Goal: Task Accomplishment & Management: Manage account settings

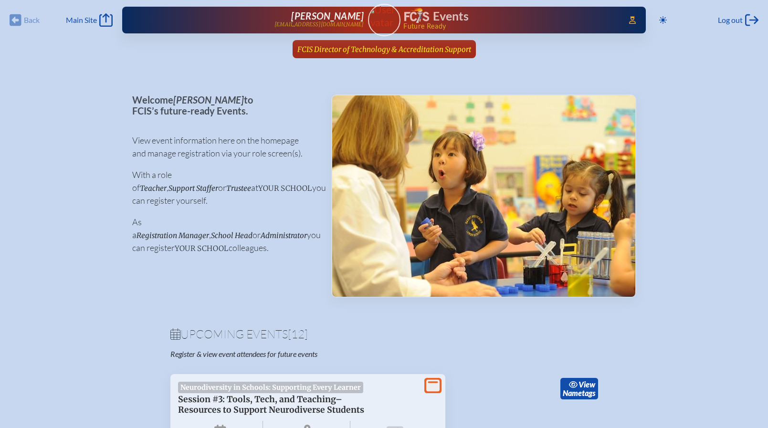
click at [373, 45] on span "FCIS Director of Technology & Accreditation Support" at bounding box center [384, 49] width 174 height 9
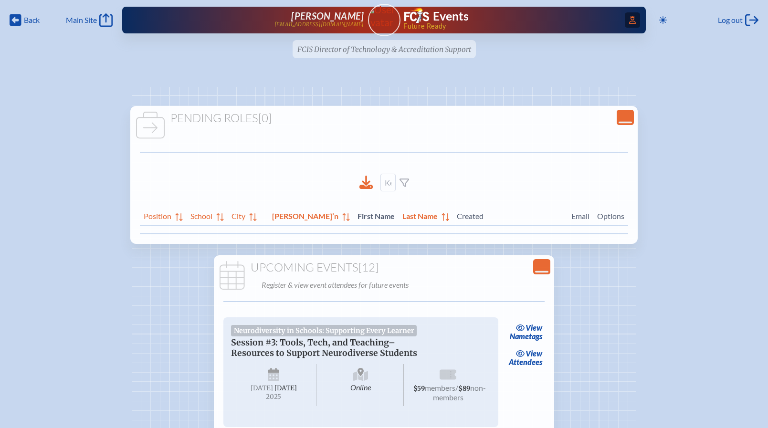
click at [635, 19] on span "Access Users..." at bounding box center [632, 19] width 15 height 15
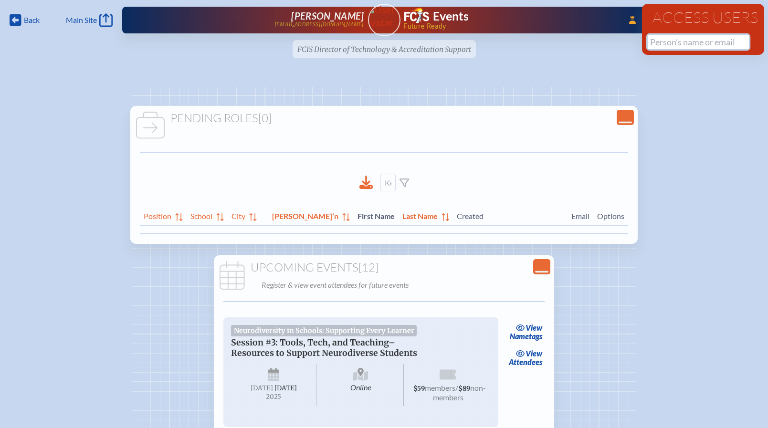
click at [662, 42] on input "text" at bounding box center [697, 42] width 101 height 14
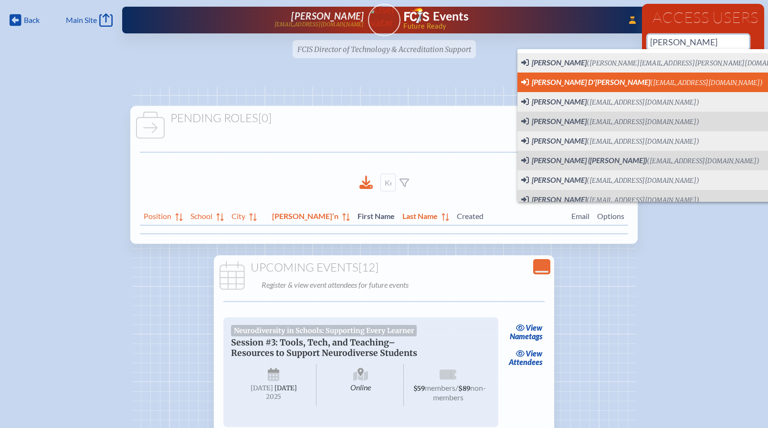
scroll to position [0, 7]
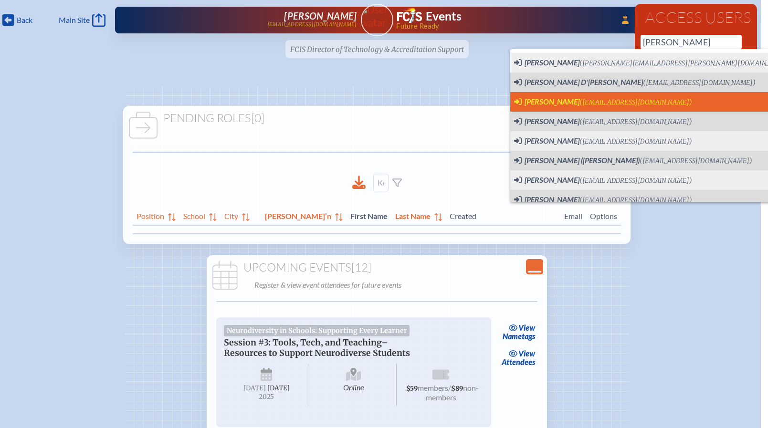
click at [619, 104] on span "(sstonebraker@flair.com)" at bounding box center [635, 102] width 113 height 8
type input "sstonebraker@flair.com"
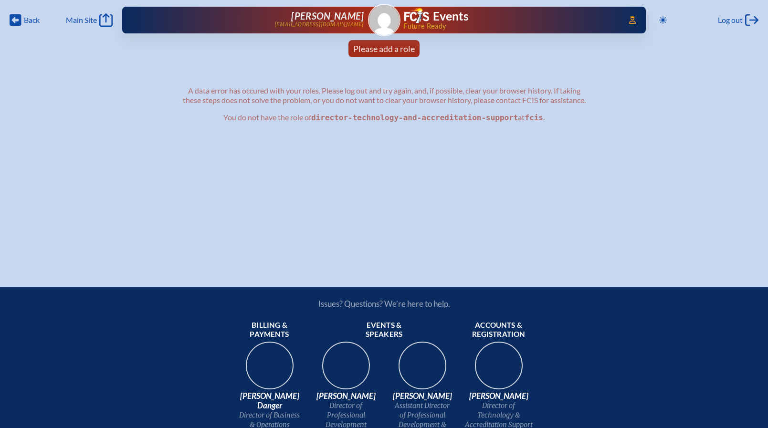
click at [386, 20] on img at bounding box center [384, 20] width 31 height 31
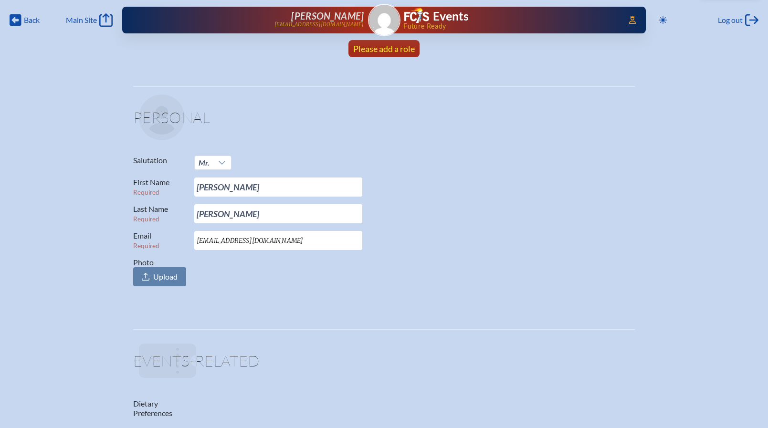
click at [383, 47] on span "Please add a role" at bounding box center [384, 48] width 62 height 10
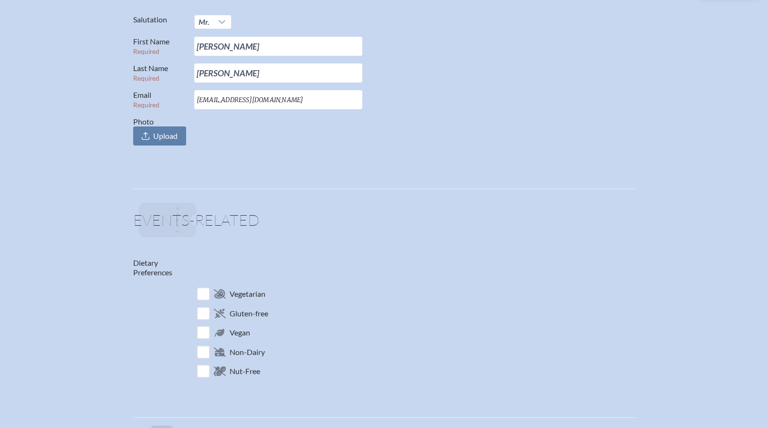
scroll to position [0, 7]
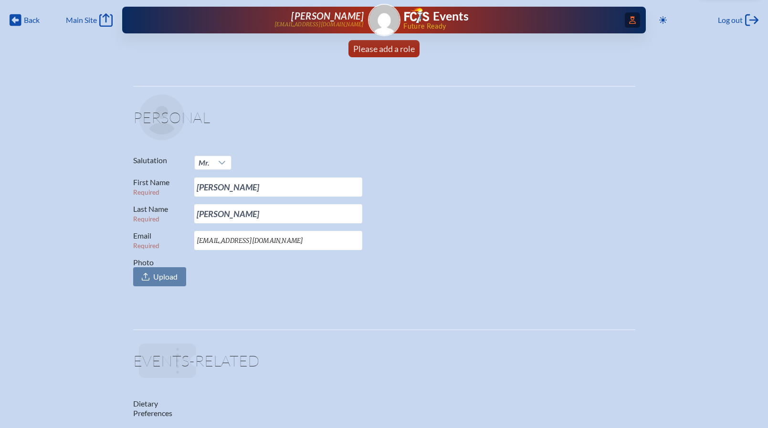
click at [625, 21] on span "Access Users..." at bounding box center [632, 19] width 15 height 15
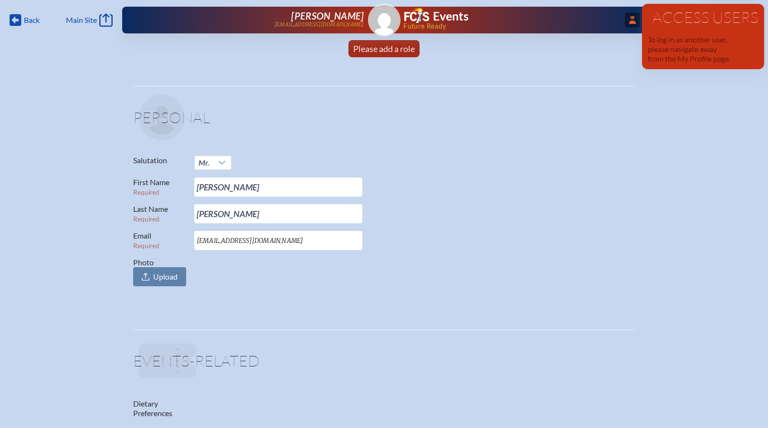
click at [625, 20] on span "...Close Access Users" at bounding box center [632, 19] width 15 height 15
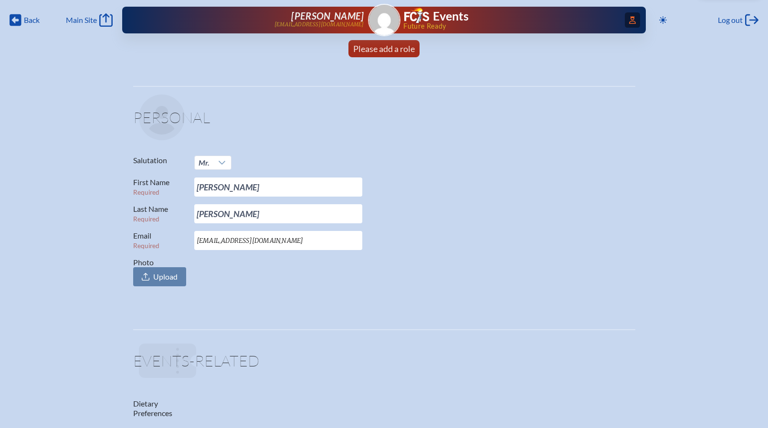
click at [627, 21] on span "Access Users..." at bounding box center [632, 19] width 15 height 15
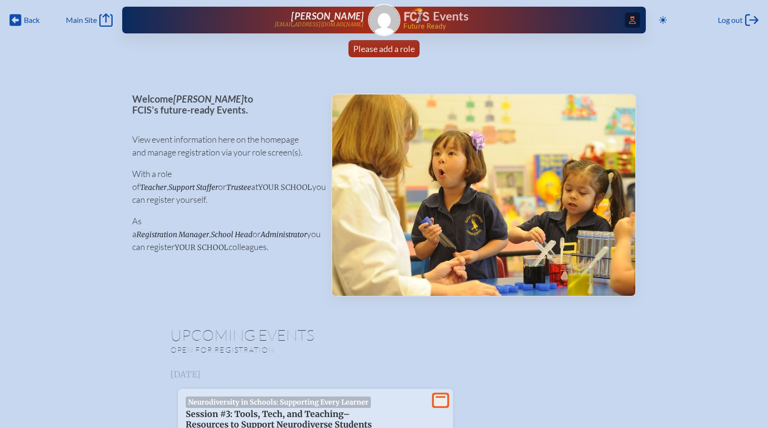
click at [632, 17] on icon at bounding box center [632, 20] width 7 height 8
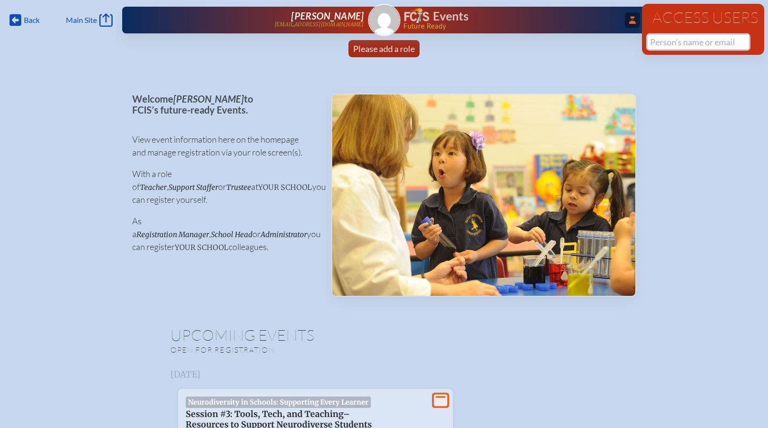
click at [661, 41] on input "text" at bounding box center [697, 42] width 101 height 14
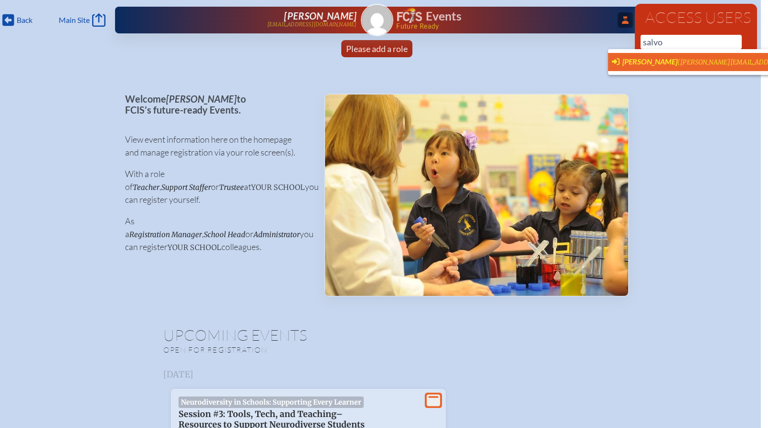
click at [662, 57] on span "[PERSON_NAME] ([PERSON_NAME][EMAIL_ADDRESS][PERSON_NAME][PERSON_NAME][DOMAIN_NA…" at bounding box center [776, 62] width 328 height 10
type input "[PERSON_NAME][EMAIL_ADDRESS][PERSON_NAME][PERSON_NAME][DOMAIN_NAME]"
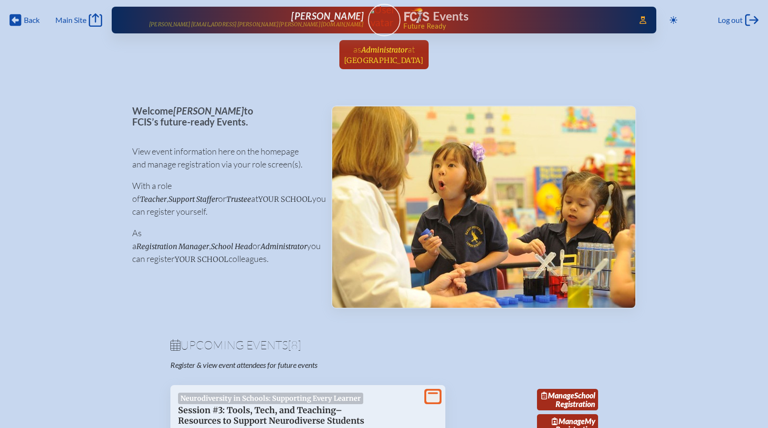
click at [395, 52] on span "Administrator" at bounding box center [384, 49] width 46 height 9
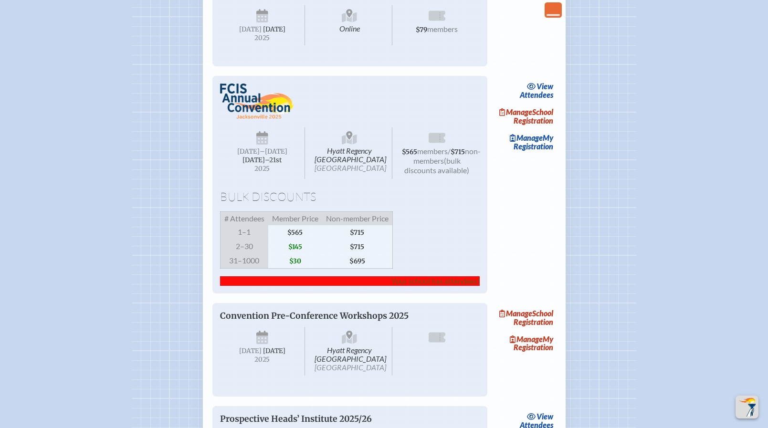
scroll to position [593, 0]
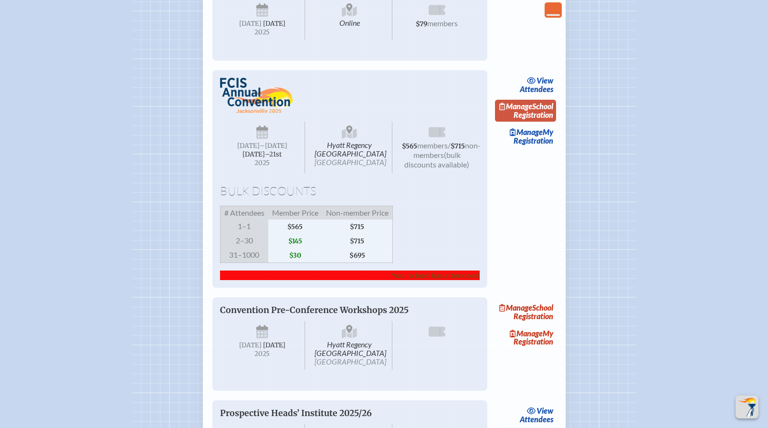
click at [531, 122] on link "Manage School Registration" at bounding box center [525, 111] width 61 height 22
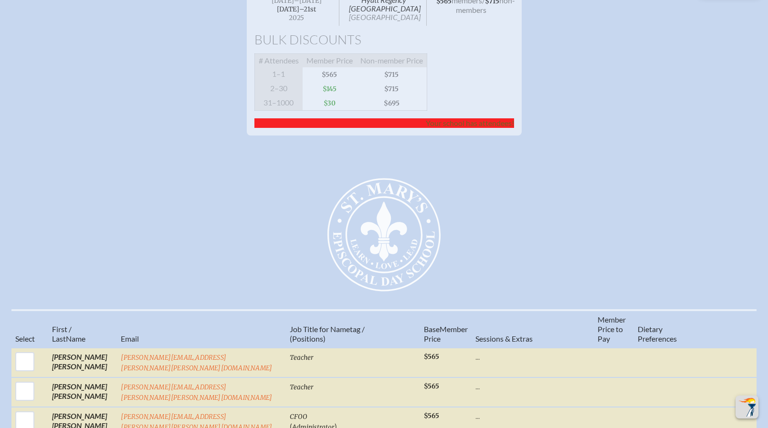
scroll to position [503, 0]
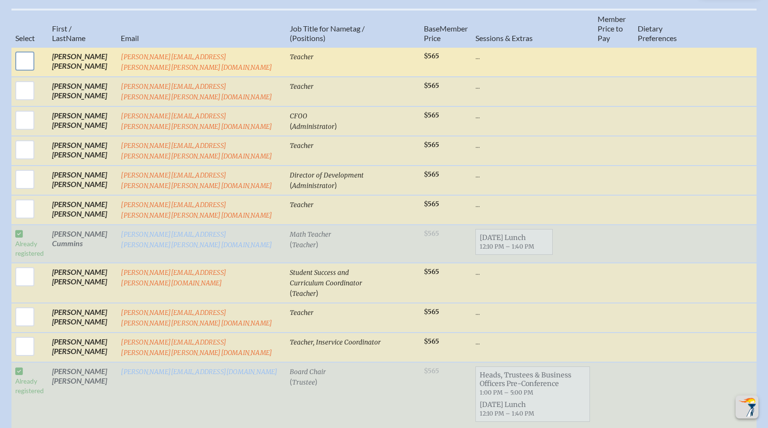
click at [26, 73] on input "checkbox" at bounding box center [25, 61] width 24 height 24
checkbox input "true"
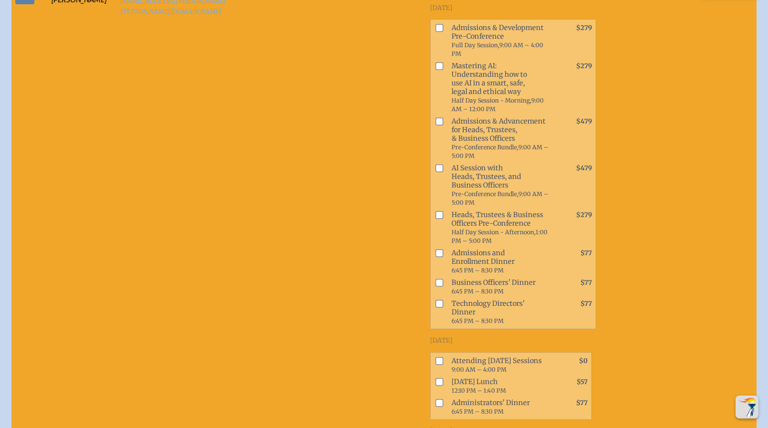
scroll to position [648, 0]
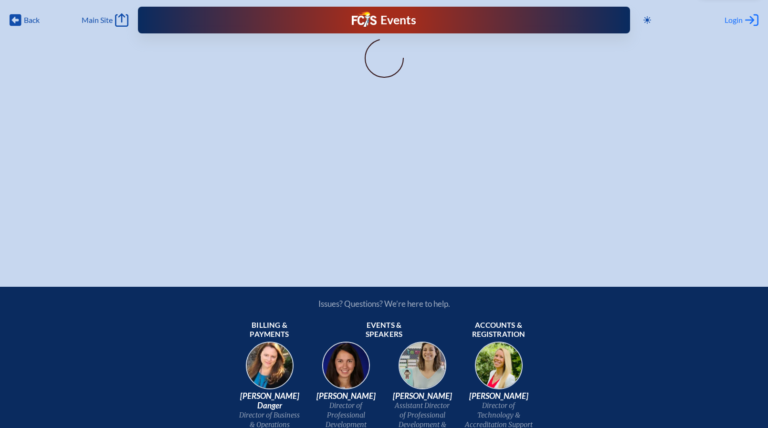
click at [736, 23] on span "Login" at bounding box center [733, 20] width 18 height 10
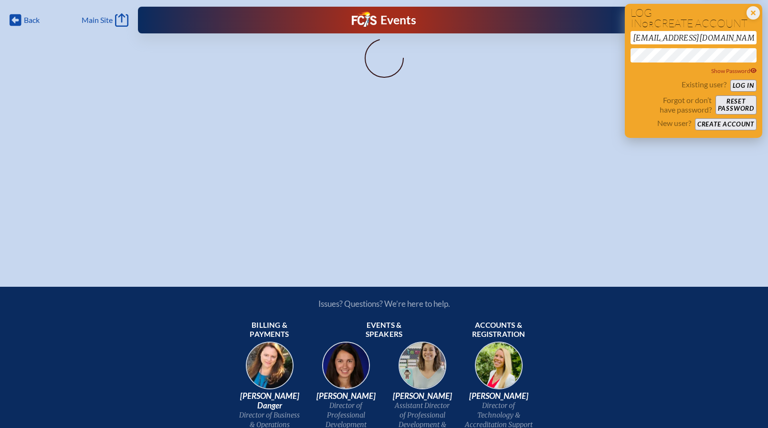
click at [741, 84] on button "Log in" at bounding box center [743, 86] width 26 height 12
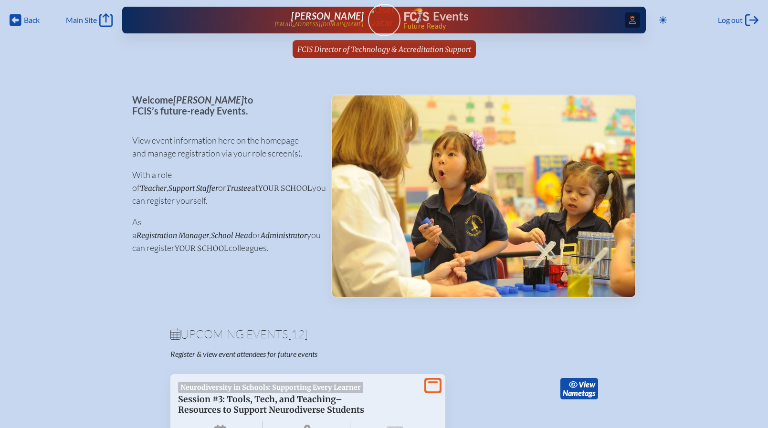
click at [627, 19] on span "Access Users..." at bounding box center [632, 19] width 15 height 15
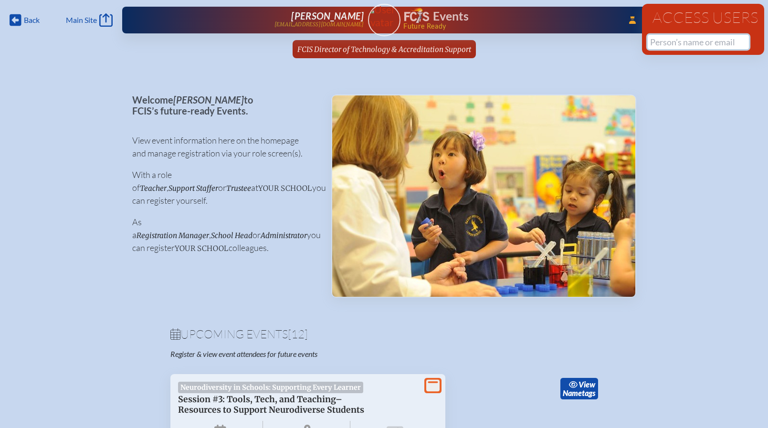
click at [658, 38] on input "text" at bounding box center [697, 42] width 101 height 14
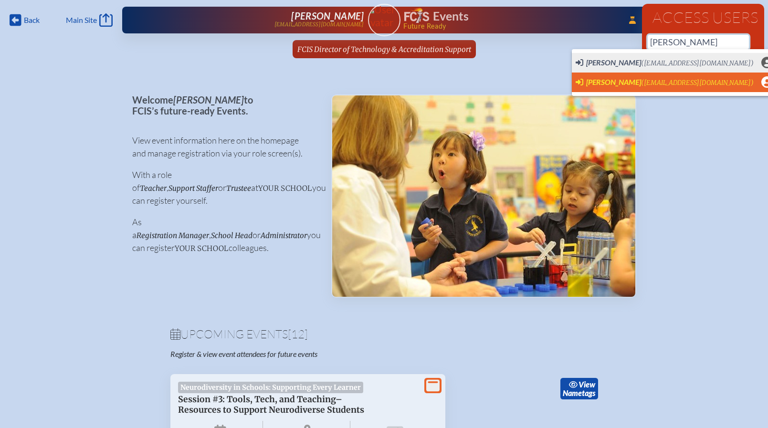
scroll to position [0, 7]
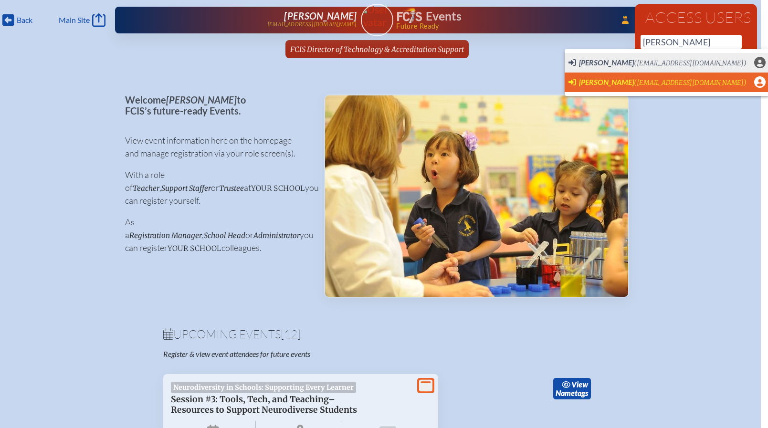
click at [692, 85] on span "(jmoore@canterburyflorida.org)" at bounding box center [690, 83] width 113 height 8
type input "[EMAIL_ADDRESS][DOMAIN_NAME]"
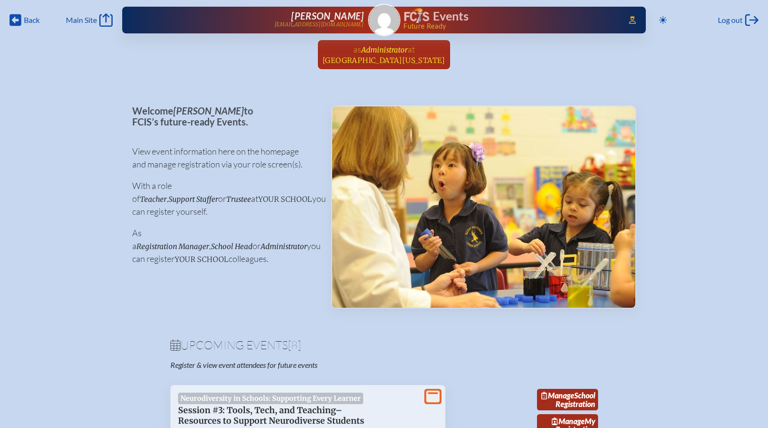
click at [388, 57] on span "[GEOGRAPHIC_DATA][US_STATE]" at bounding box center [384, 60] width 123 height 9
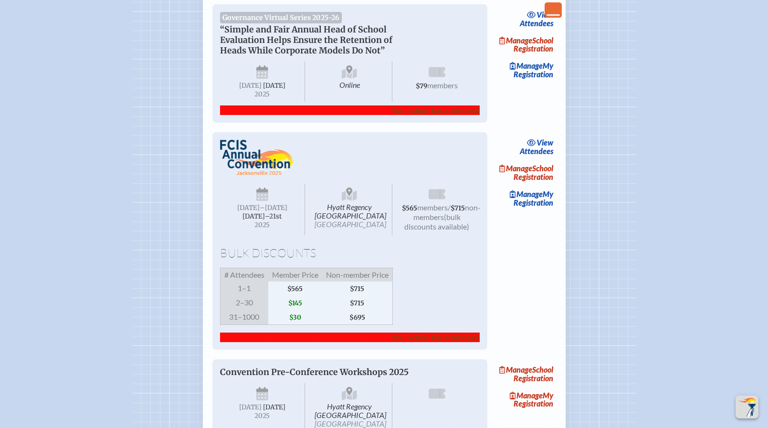
scroll to position [537, 0]
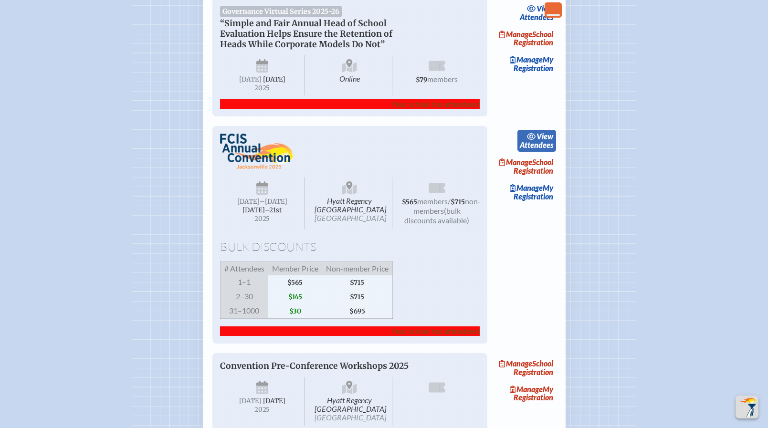
click at [549, 141] on span "view" at bounding box center [544, 136] width 17 height 9
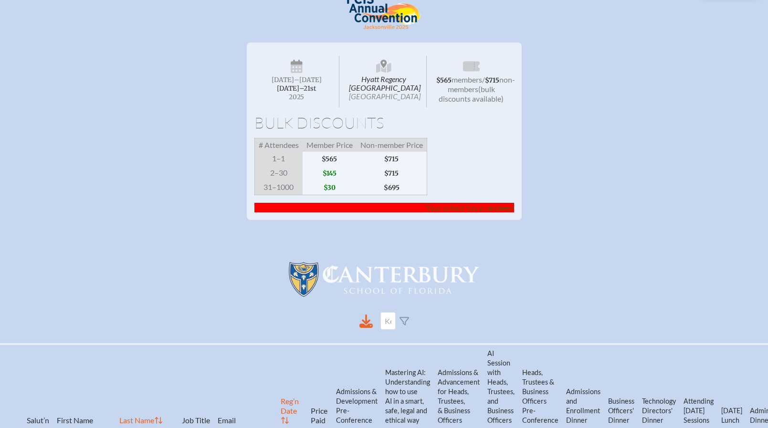
scroll to position [319, 0]
